Goal: Information Seeking & Learning: Learn about a topic

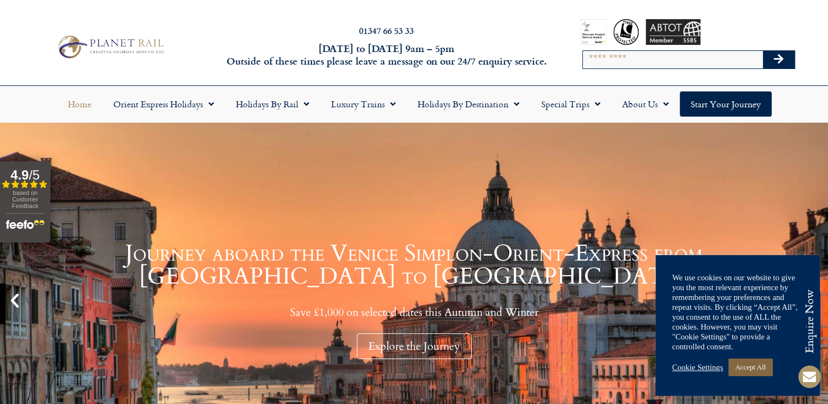
click at [740, 362] on link "Accept All" at bounding box center [751, 367] width 44 height 17
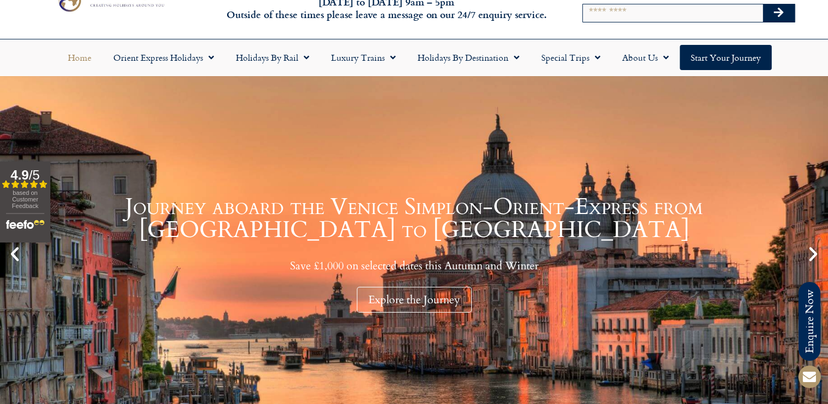
scroll to position [110, 0]
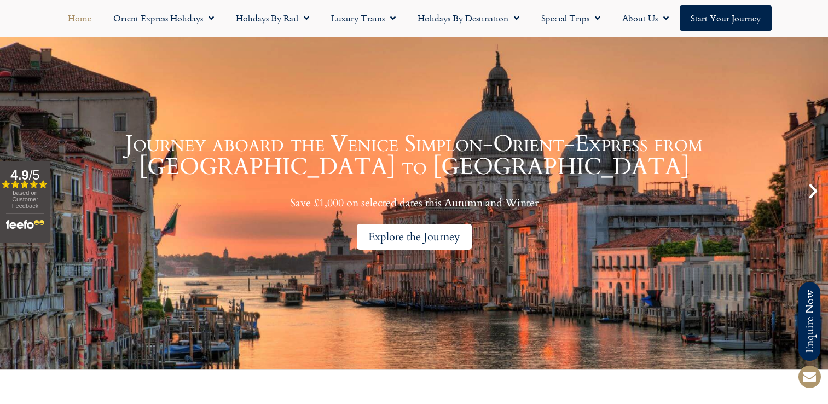
click at [440, 232] on div "Explore the Journey" at bounding box center [414, 237] width 115 height 26
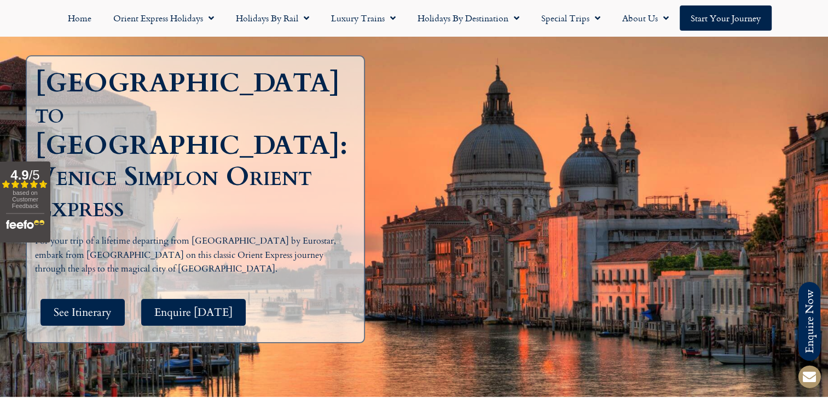
scroll to position [219, 0]
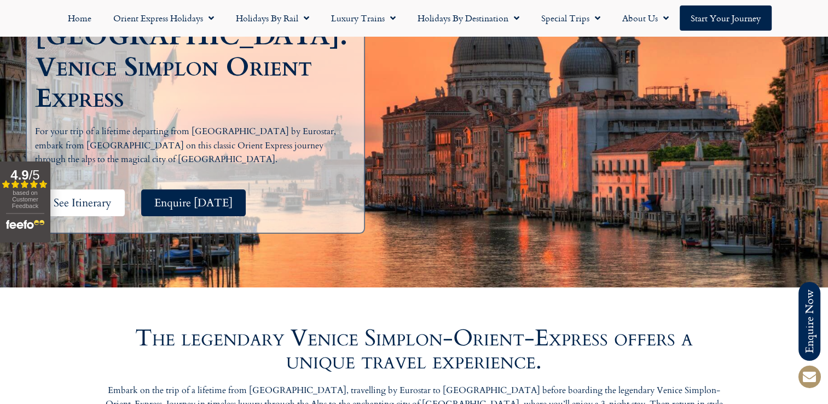
click at [87, 196] on span "See Itinerary" at bounding box center [83, 203] width 58 height 14
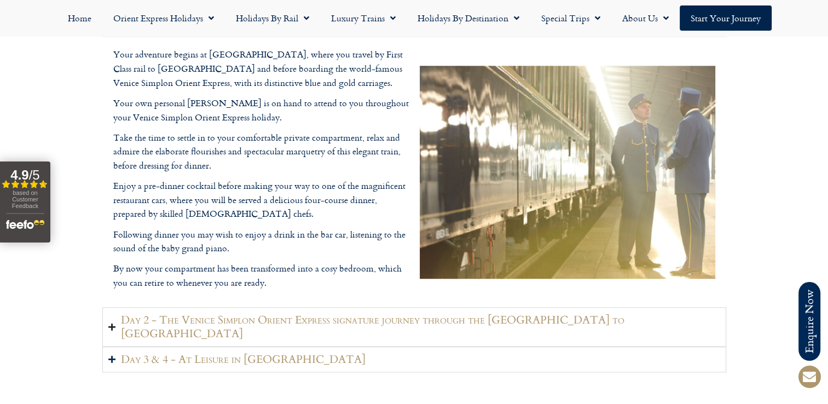
scroll to position [1428, 0]
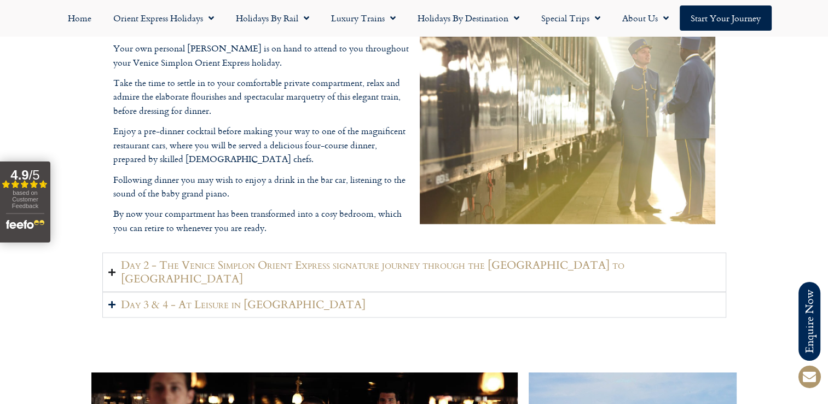
click at [232, 264] on h2 "Day 2 - The Venice Simplon Orient Express signature journey through the Swiss A…" at bounding box center [421, 271] width 600 height 27
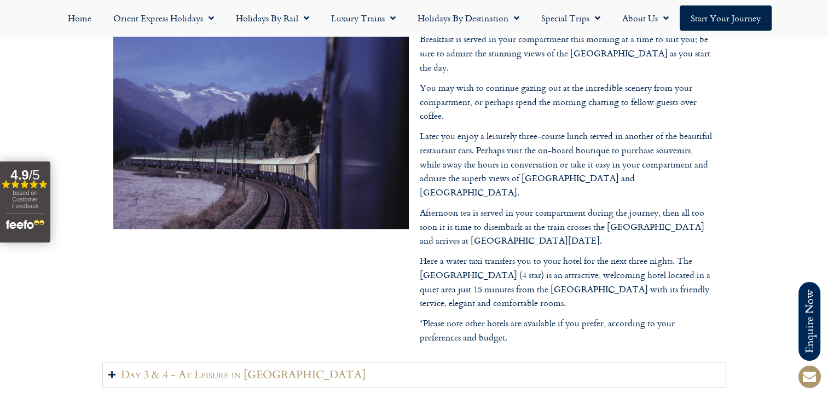
scroll to position [1483, 0]
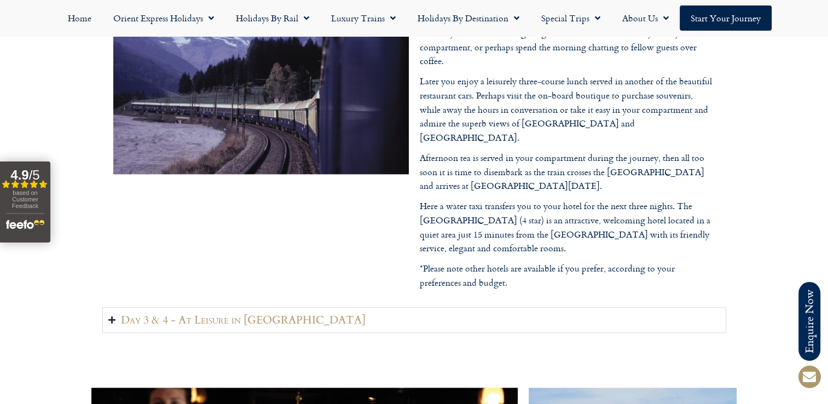
click at [226, 313] on h2 "Day 3 & 4 - At Leisure in Venice" at bounding box center [243, 320] width 245 height 14
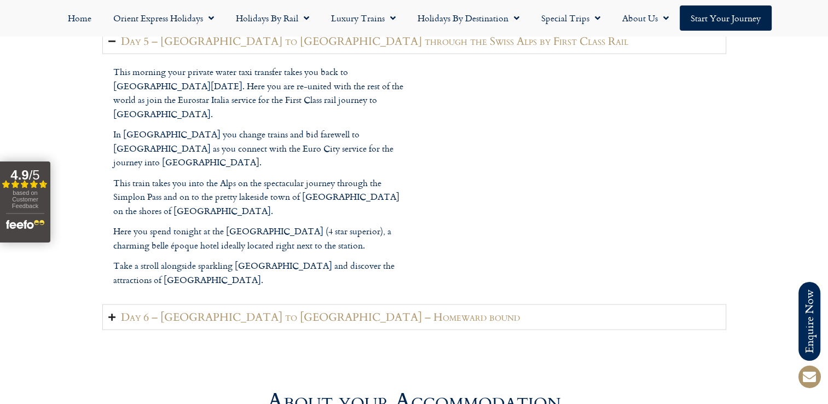
scroll to position [2359, 0]
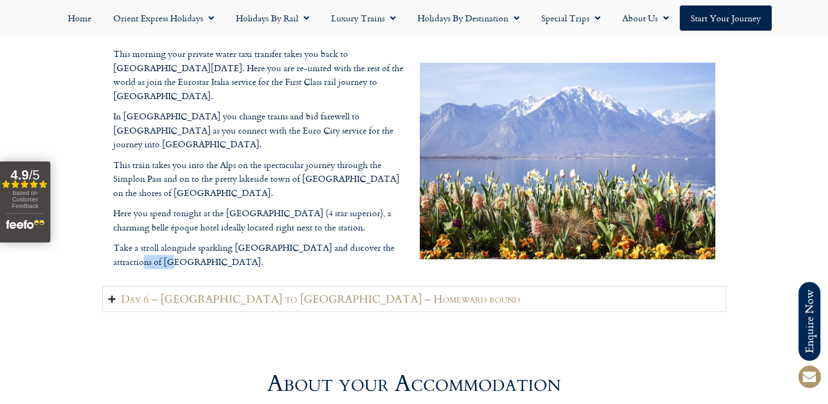
drag, startPoint x: 150, startPoint y: 220, endPoint x: 115, endPoint y: 216, distance: 35.3
click at [115, 241] on p "Take a stroll alongside sparkling Lake Geneva and discover the attractions of M…" at bounding box center [261, 255] width 296 height 28
copy p "Montreux"
click at [299, 231] on div "This morning your private water taxi transfer takes you back to Venice Santa Lu…" at bounding box center [261, 161] width 296 height 228
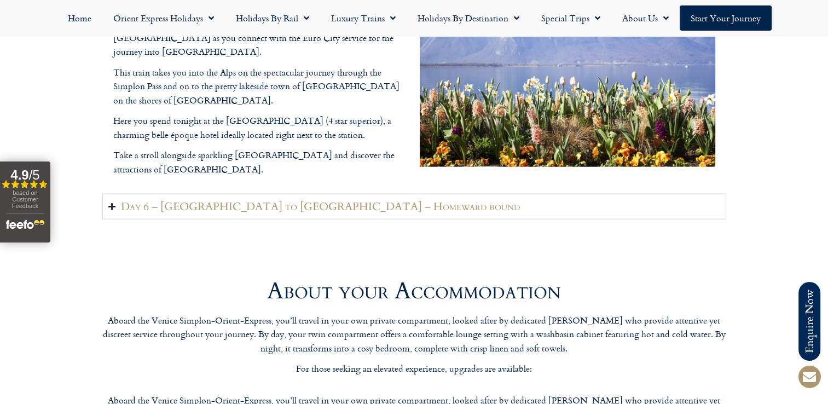
scroll to position [2468, 0]
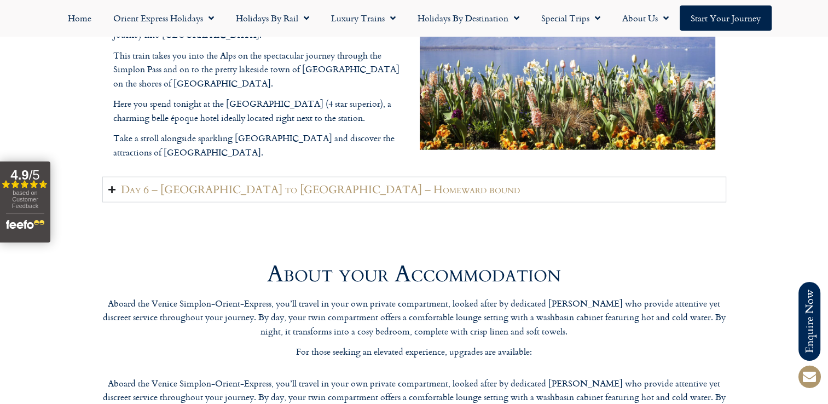
click at [161, 183] on h2 "Day 6 – Montreux to London – Homeward bound" at bounding box center [320, 190] width 399 height 14
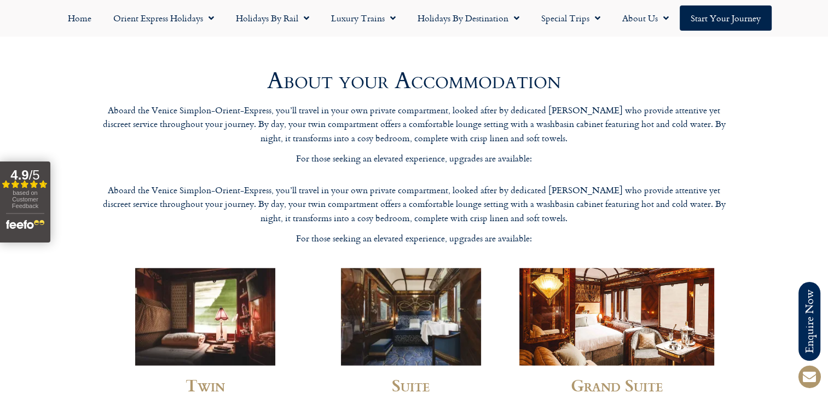
scroll to position [2742, 0]
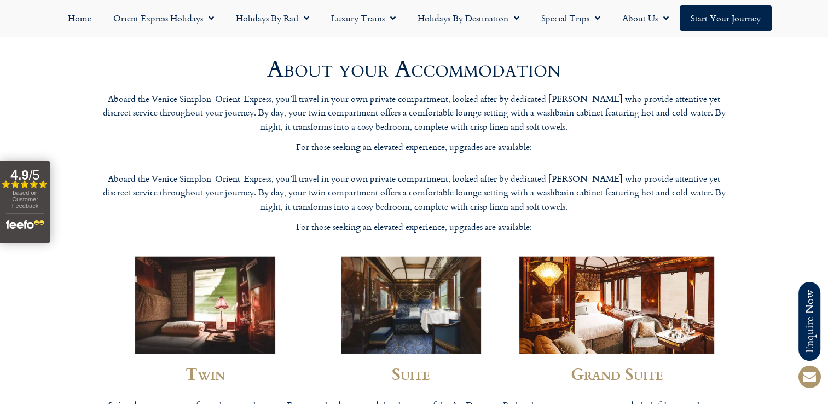
click at [388, 263] on img at bounding box center [411, 305] width 140 height 97
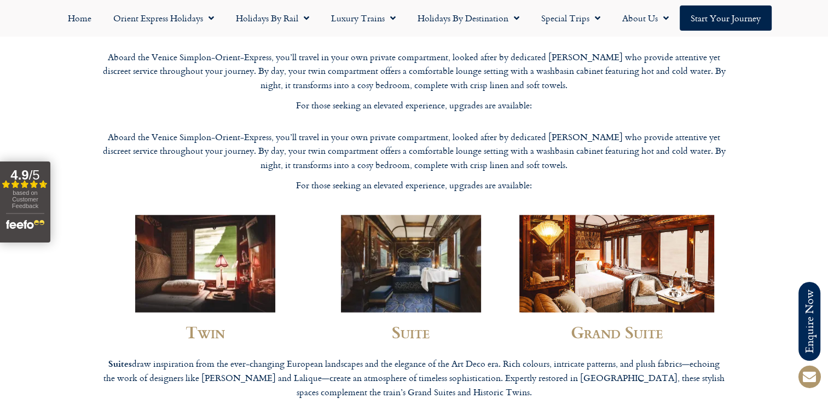
scroll to position [2852, 0]
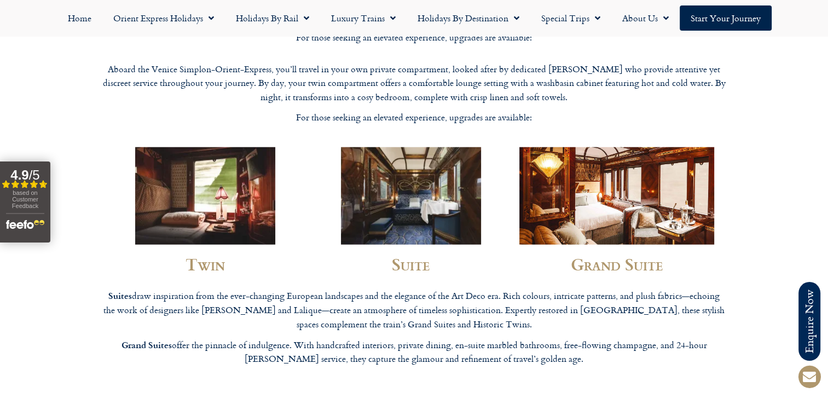
click at [251, 147] on img at bounding box center [205, 195] width 140 height 97
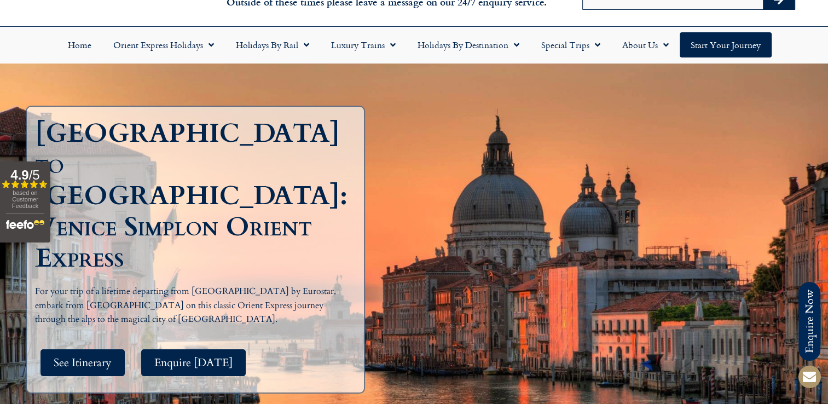
scroll to position [0, 0]
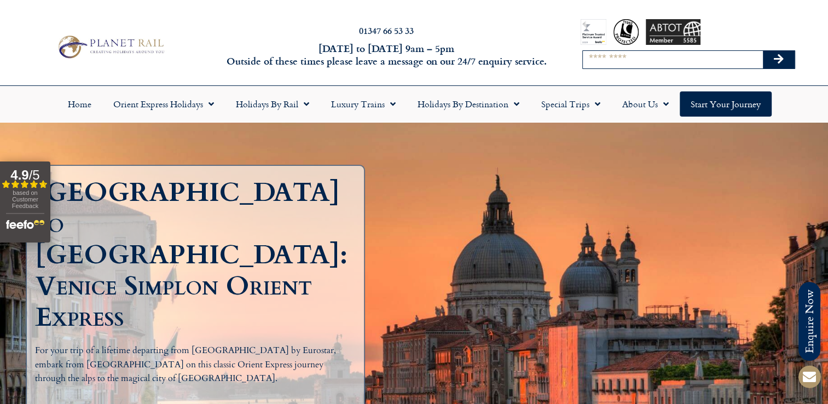
click at [655, 66] on input "Search" at bounding box center [673, 60] width 180 height 18
type input "**********"
click at [763, 51] on button "Search" at bounding box center [779, 60] width 32 height 18
click at [787, 60] on button "Search" at bounding box center [779, 60] width 32 height 18
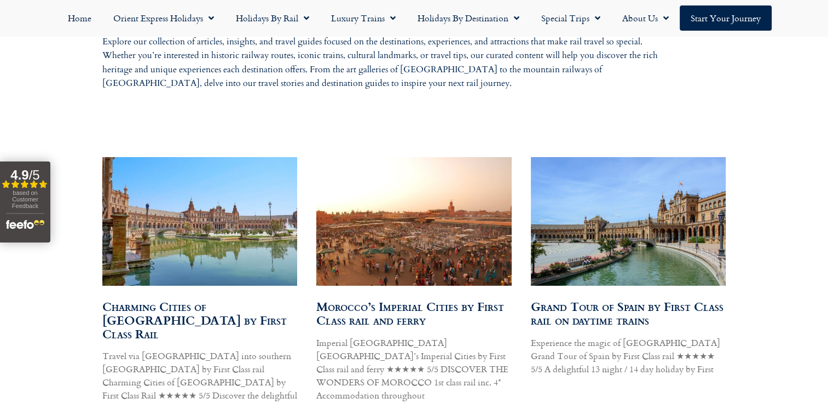
scroll to position [602, 0]
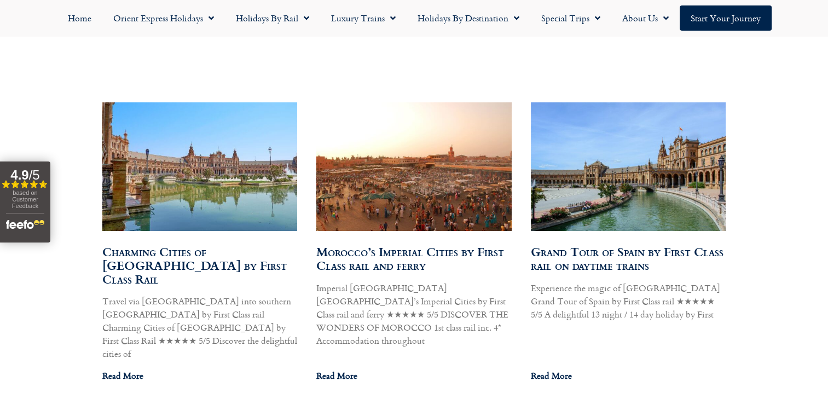
click at [142, 255] on link "Charming Cities of [GEOGRAPHIC_DATA] by First Class Rail" at bounding box center [194, 265] width 185 height 45
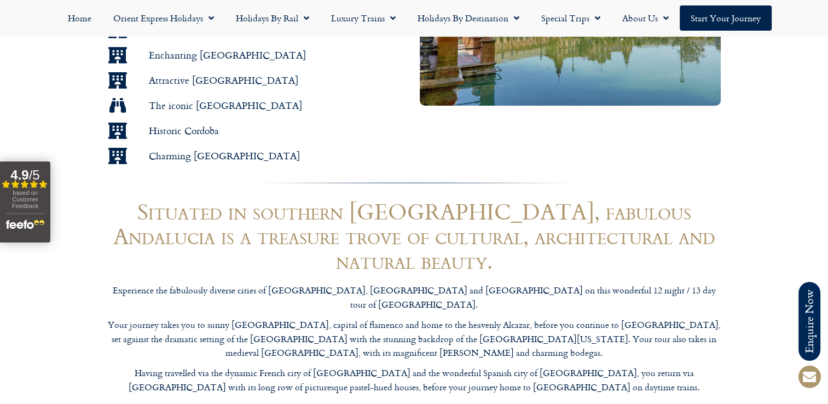
scroll to position [876, 0]
